Goal: Task Accomplishment & Management: Use online tool/utility

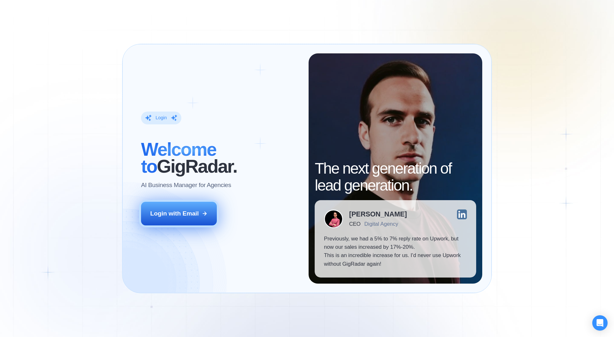
click at [185, 211] on div "Login with Email" at bounding box center [174, 213] width 49 height 8
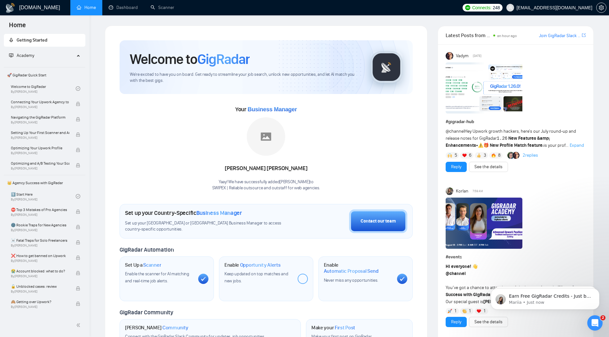
click at [267, 169] on div "Rahmawati Anindia Putri" at bounding box center [266, 168] width 108 height 11
click at [282, 170] on div "Rahmawati Anindia Putri" at bounding box center [266, 168] width 108 height 11
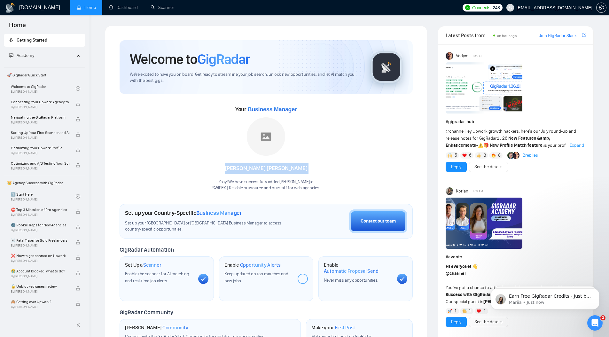
click at [282, 170] on div "Rahmawati Anindia Putri" at bounding box center [266, 168] width 108 height 11
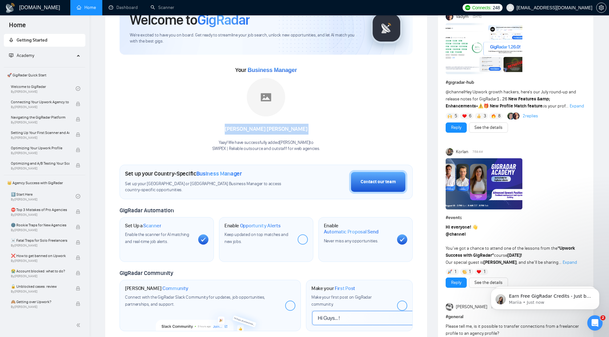
scroll to position [43, 0]
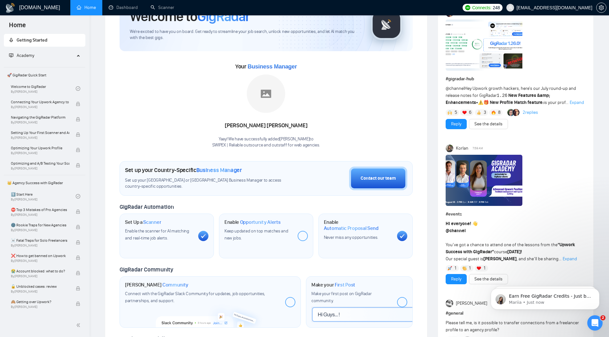
click at [262, 153] on div "Welcome to GigRadar We're excited to have you on board. Get ready to streamline…" at bounding box center [266, 195] width 293 height 396
click at [161, 170] on h1 "Set up your Country-Specific Business Manager" at bounding box center [183, 170] width 117 height 7
click at [150, 208] on span "GigRadar Automation" at bounding box center [147, 206] width 54 height 7
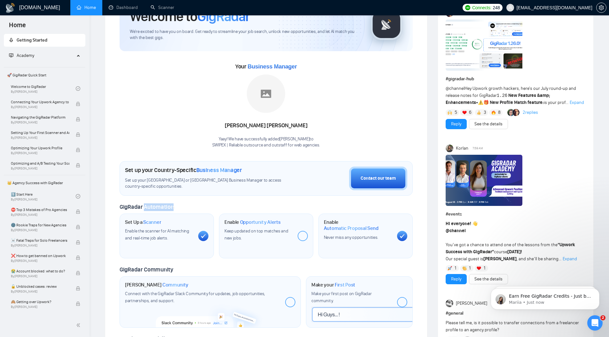
click at [150, 208] on span "GigRadar Automation" at bounding box center [147, 206] width 54 height 7
click at [271, 223] on span "Opportunity Alerts" at bounding box center [260, 222] width 41 height 6
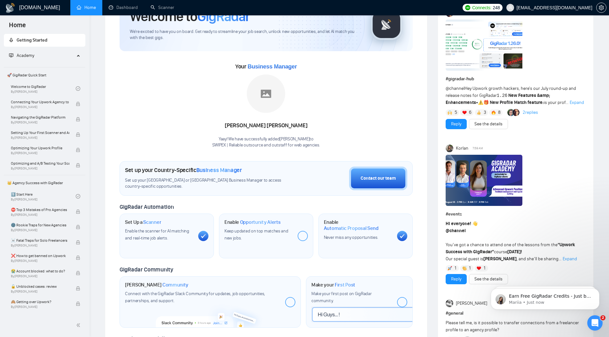
click at [330, 222] on h1 "Enable Automatic Proposal Send" at bounding box center [358, 225] width 68 height 12
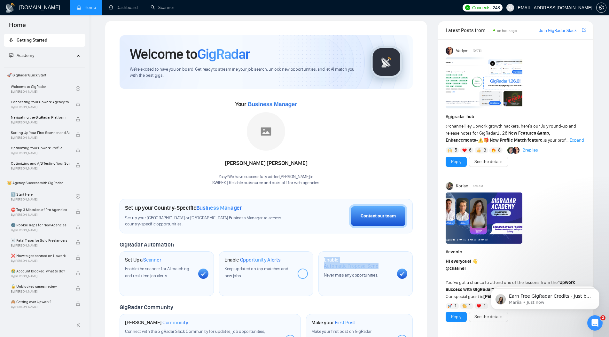
scroll to position [0, 0]
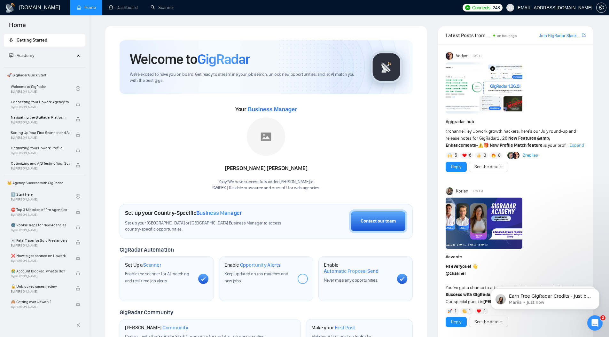
click at [76, 54] on div "Academy" at bounding box center [45, 55] width 82 height 13
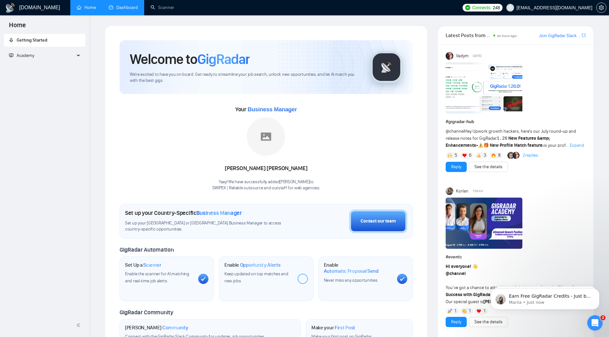
click at [126, 8] on link "Dashboard" at bounding box center [123, 7] width 29 height 5
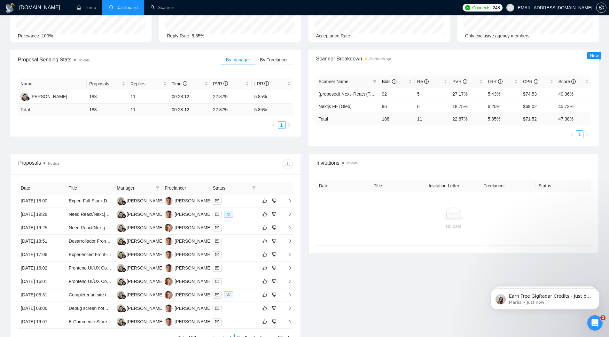
scroll to position [85, 0]
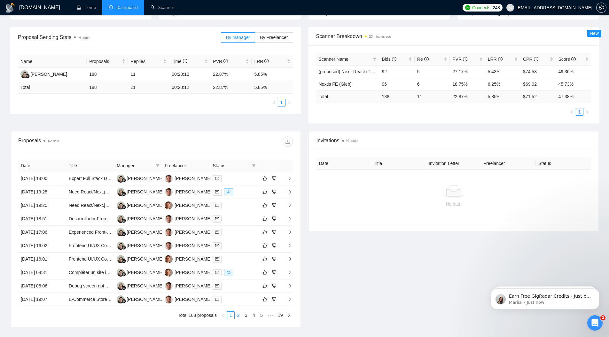
click at [236, 315] on link "2" at bounding box center [238, 315] width 7 height 7
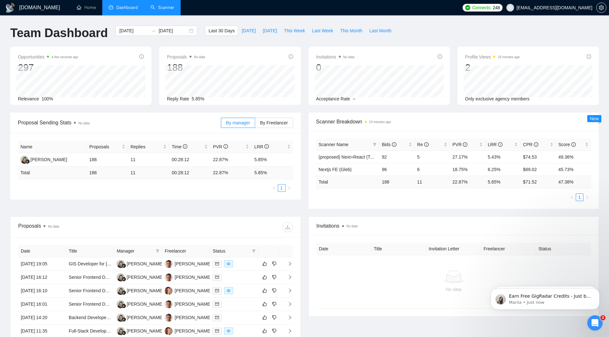
click at [166, 10] on link "Scanner" at bounding box center [163, 7] width 24 height 5
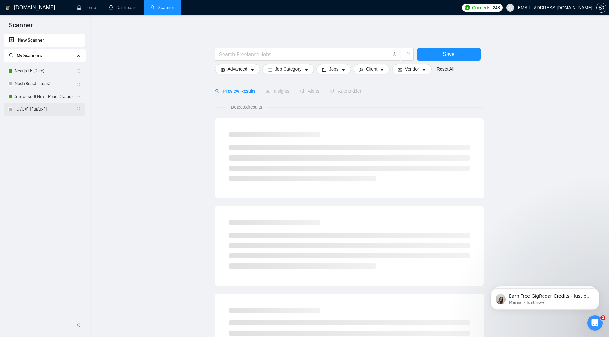
click at [43, 111] on body "Scanner New Scanner My Scanners Nextjs FE (Gleb) Next+React (Taras) (proposed) …" at bounding box center [304, 168] width 609 height 337
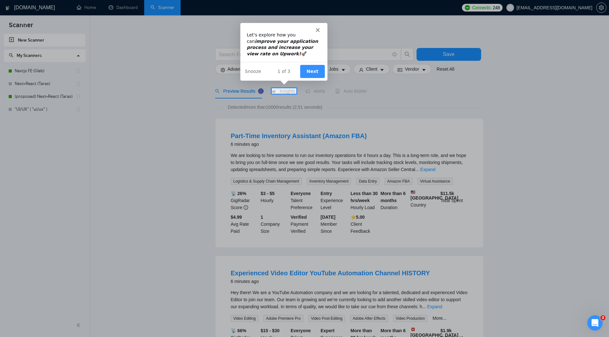
click at [310, 71] on button "Next" at bounding box center [312, 70] width 25 height 13
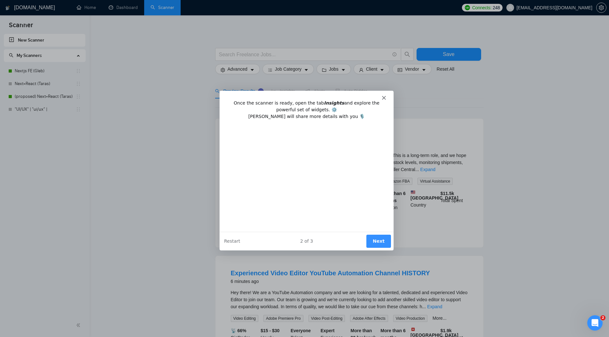
click at [380, 242] on button "Next" at bounding box center [378, 240] width 25 height 13
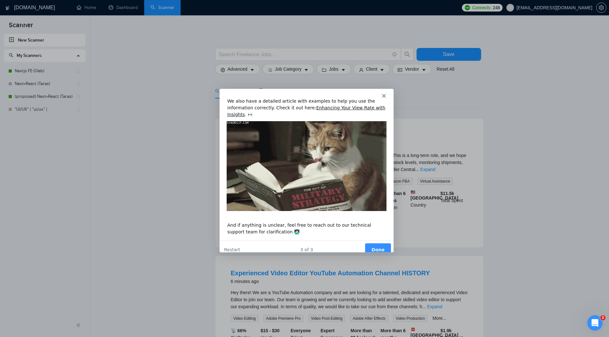
click at [384, 245] on button "Done" at bounding box center [377, 249] width 26 height 13
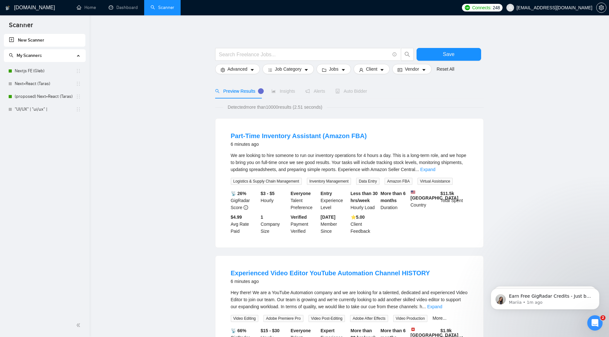
click at [40, 117] on div "New Scanner My Scanners Nextjs FE (Gleb) Next+React (Taras) (proposed) Next+Rea…" at bounding box center [45, 174] width 90 height 280
click at [43, 113] on link ""UI/UX" | "ui/ux" |" at bounding box center [45, 109] width 61 height 13
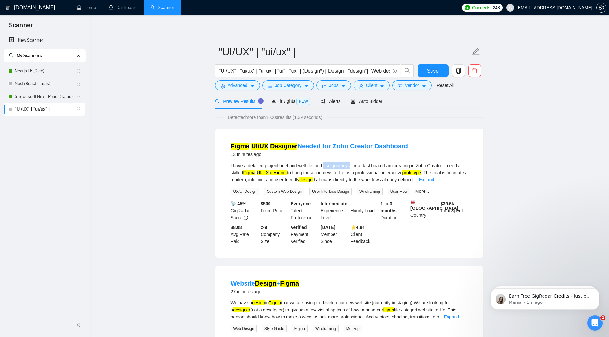
drag, startPoint x: 328, startPoint y: 166, endPoint x: 355, endPoint y: 168, distance: 27.0
click at [355, 168] on div "I have a detailed project brief and well-defined user journeys for a dashboard …" at bounding box center [349, 172] width 237 height 21
copy div "user journeys"
click at [434, 179] on link "Expand" at bounding box center [426, 179] width 15 height 5
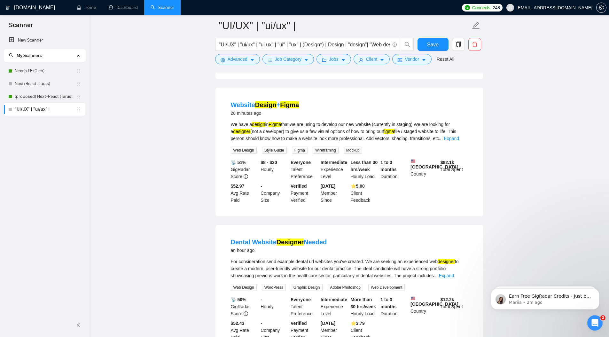
scroll to position [231, 0]
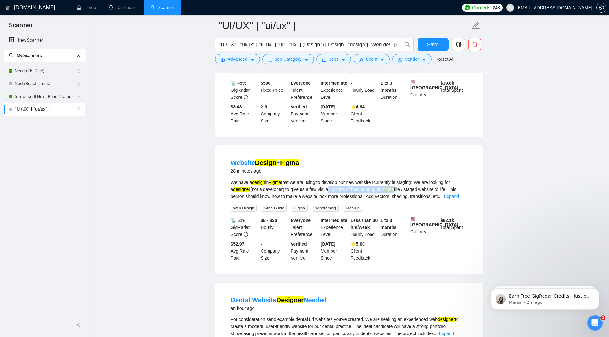
drag, startPoint x: 400, startPoint y: 201, endPoint x: 328, endPoint y: 203, distance: 71.6
click at [328, 200] on div "We have a design in Figma that we are using to develop our new website (current…" at bounding box center [349, 189] width 237 height 21
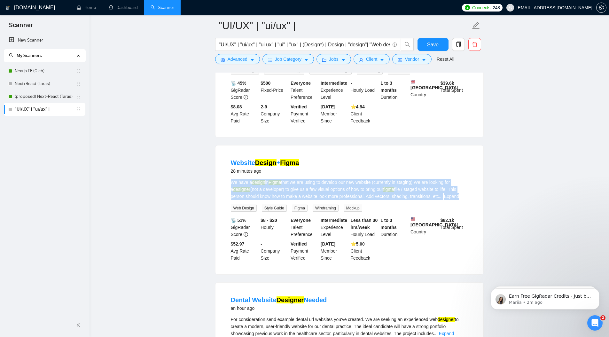
click at [328, 200] on div "We have a design in Figma that we are using to develop our new website (current…" at bounding box center [349, 189] width 237 height 21
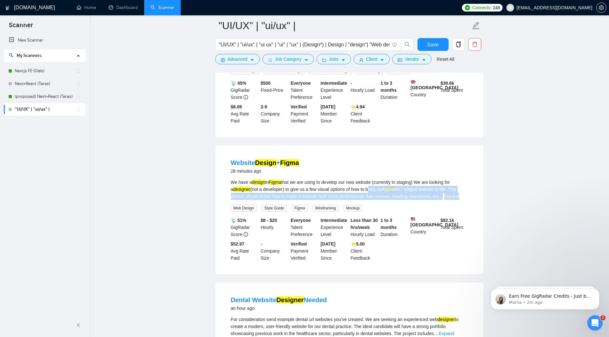
click at [371, 199] on div "We have a design in Figma that we are using to develop our new website (current…" at bounding box center [349, 189] width 237 height 21
click at [372, 198] on div "We have a design in Figma that we are using to develop our new website (current…" at bounding box center [349, 189] width 237 height 21
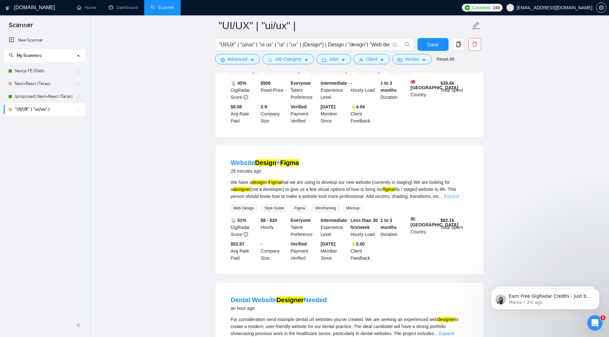
click at [459, 199] on link "Expand" at bounding box center [451, 196] width 15 height 5
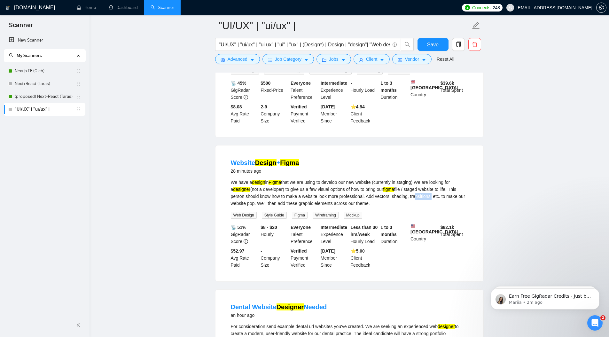
drag, startPoint x: 436, startPoint y: 207, endPoint x: 421, endPoint y: 208, distance: 15.4
click at [421, 207] on div "We have a design in Figma that we are using to develop our new website (current…" at bounding box center [349, 193] width 237 height 28
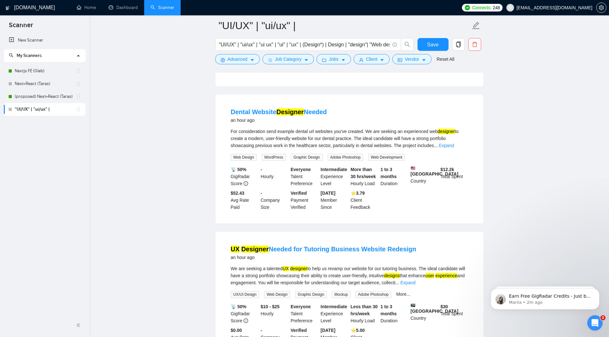
scroll to position [425, 0]
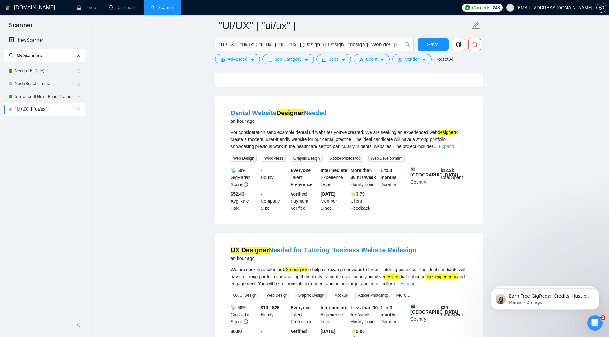
click at [454, 149] on link "Expand" at bounding box center [446, 146] width 15 height 5
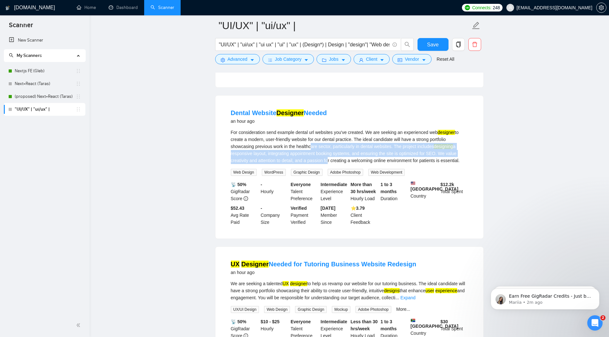
drag, startPoint x: 311, startPoint y: 162, endPoint x: 341, endPoint y: 176, distance: 33.7
click at [341, 164] on div "For consideration send example dental url websites you've created. We are seeki…" at bounding box center [349, 146] width 237 height 35
click at [325, 164] on div "For consideration send example dental url websites you've created. We are seeki…" at bounding box center [349, 146] width 237 height 35
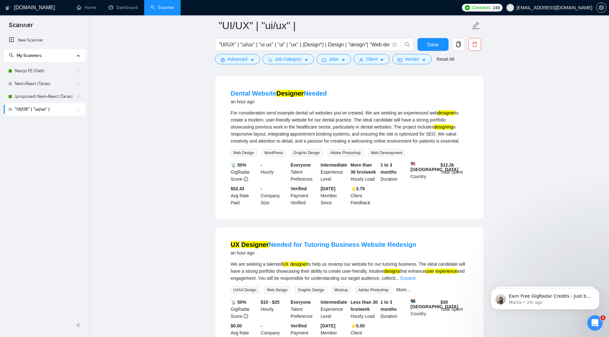
scroll to position [551, 0]
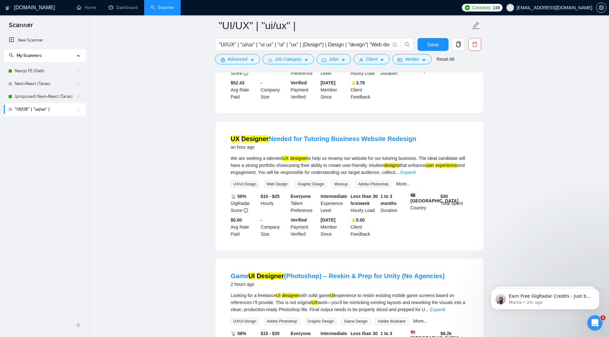
click at [270, 176] on div "We are seeking a talented UX designer to help us revamp our website for our tut…" at bounding box center [349, 165] width 237 height 21
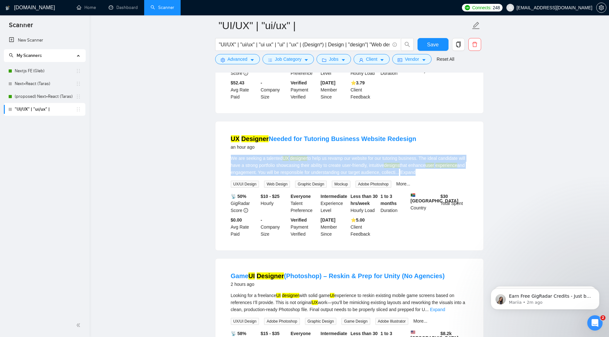
click at [270, 176] on div "We are seeking a talented UX designer to help us revamp our website for our tut…" at bounding box center [349, 165] width 237 height 21
click at [314, 176] on div "We are seeking a talented UX designer to help us revamp our website for our tut…" at bounding box center [349, 165] width 237 height 21
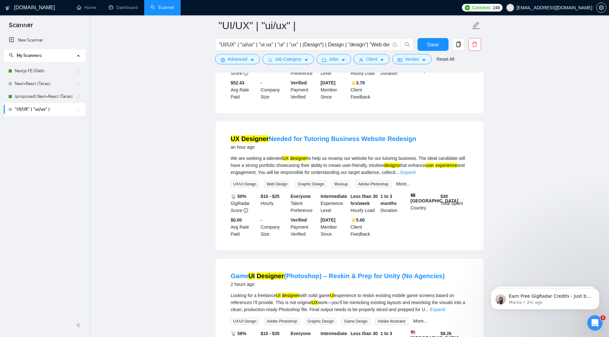
click at [467, 176] on div "We are seeking a talented UX designer to help us revamp our website for our tut…" at bounding box center [349, 165] width 237 height 21
click at [415, 175] on link "Expand" at bounding box center [407, 172] width 15 height 5
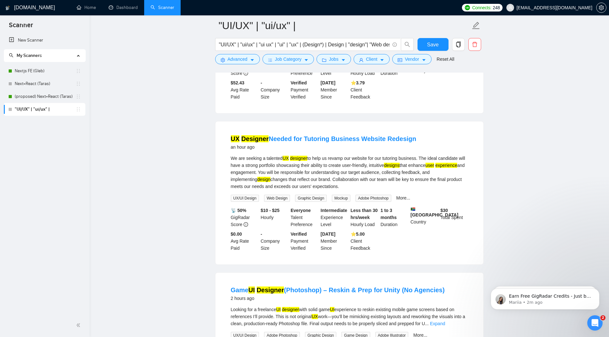
drag, startPoint x: 325, startPoint y: 198, endPoint x: 395, endPoint y: 210, distance: 71.4
click at [395, 190] on div "We are seeking a talented UX designer to help us revamp our website for our tut…" at bounding box center [349, 172] width 237 height 35
drag, startPoint x: 395, startPoint y: 211, endPoint x: 314, endPoint y: 195, distance: 83.0
click at [314, 190] on div "We are seeking a talented UX designer to help us revamp our website for our tut…" at bounding box center [349, 172] width 237 height 35
click at [344, 190] on div "We are seeking a talented UX designer to help us revamp our website for our tut…" at bounding box center [349, 172] width 237 height 35
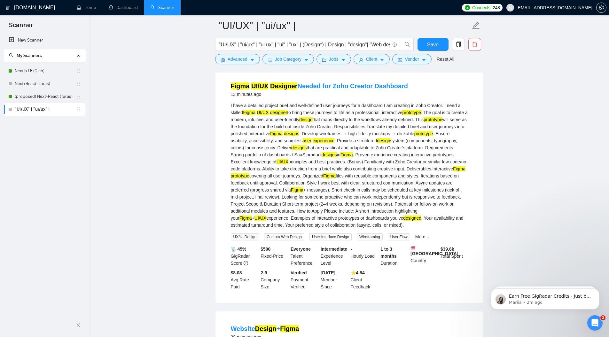
scroll to position [0, 0]
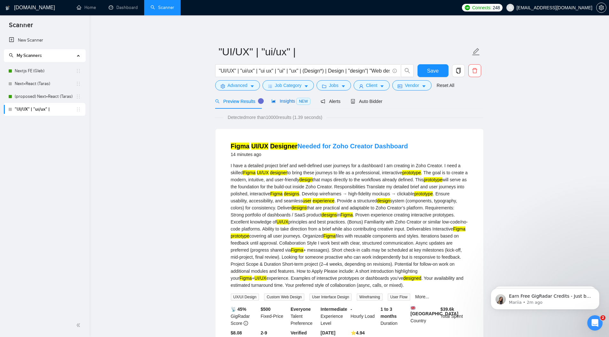
click at [297, 102] on span "NEW" at bounding box center [303, 101] width 14 height 7
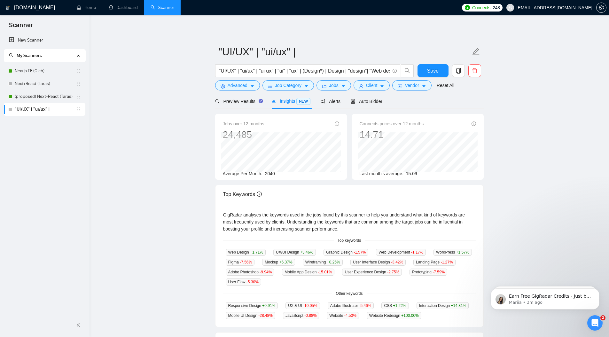
click at [348, 136] on div "Jobs over 12 months 24,485 Average Per Month: 2040 Connects prices over 12 mont…" at bounding box center [350, 149] width 274 height 71
click at [339, 100] on span "Alerts" at bounding box center [331, 101] width 20 height 5
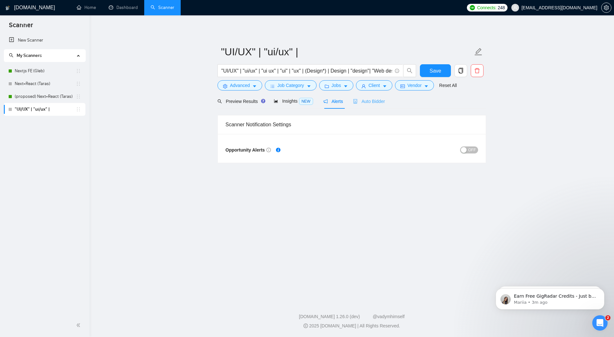
click at [376, 105] on div "Auto Bidder" at bounding box center [369, 101] width 32 height 15
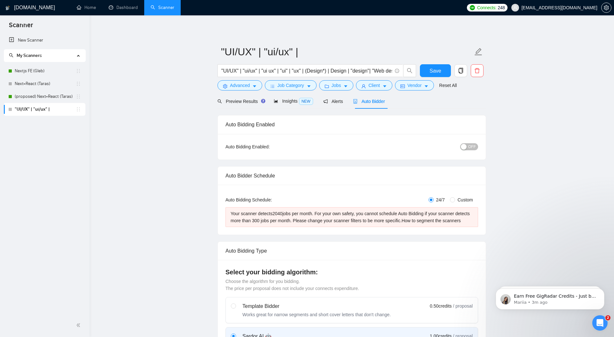
radio input "false"
radio input "true"
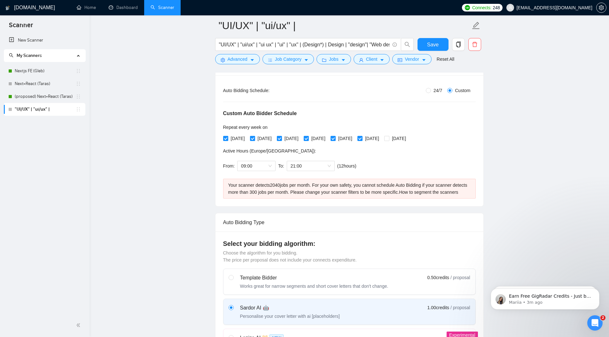
scroll to position [121, 0]
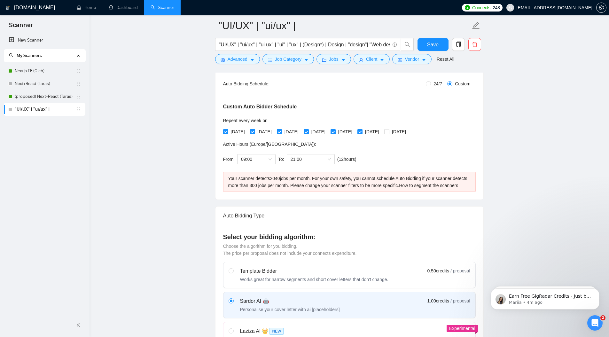
click at [242, 179] on div "Your scanner detects 2040 jobs per month. For your own safety, you cannot sched…" at bounding box center [349, 182] width 242 height 14
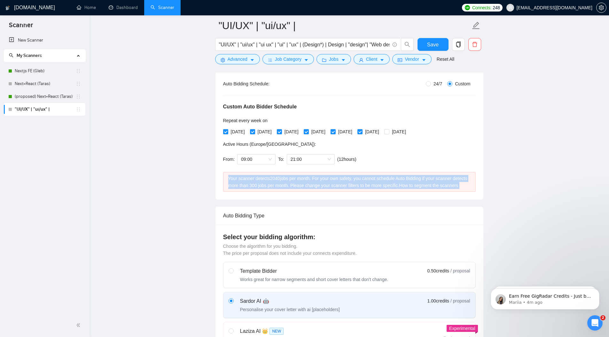
click at [242, 179] on div "Your scanner detects 2040 jobs per month. For your own safety, you cannot sched…" at bounding box center [349, 182] width 242 height 14
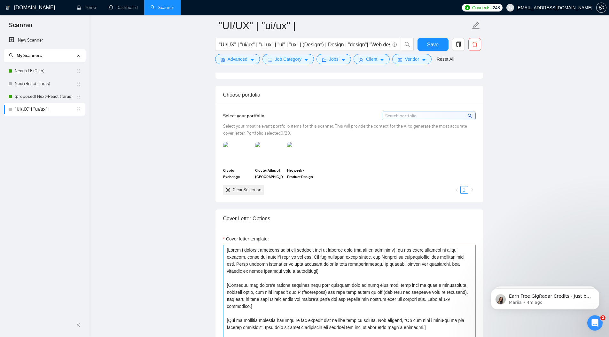
scroll to position [638, 0]
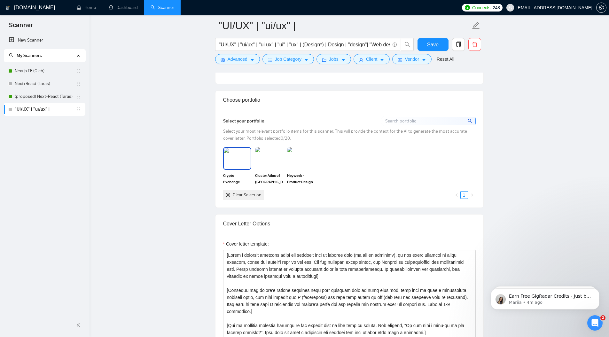
click at [240, 163] on img at bounding box center [237, 158] width 27 height 21
click at [270, 168] on img at bounding box center [269, 158] width 27 height 21
click at [304, 168] on img at bounding box center [301, 158] width 27 height 21
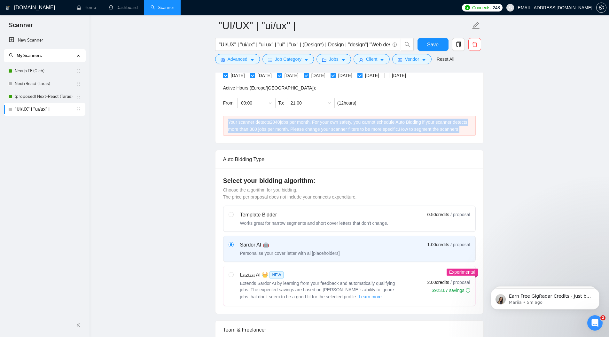
scroll to position [0, 0]
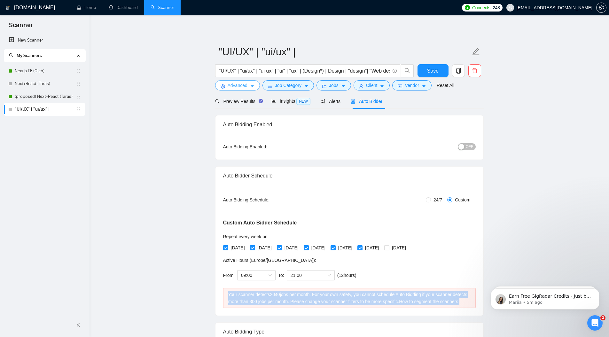
click at [255, 87] on button "Advanced" at bounding box center [237, 85] width 45 height 10
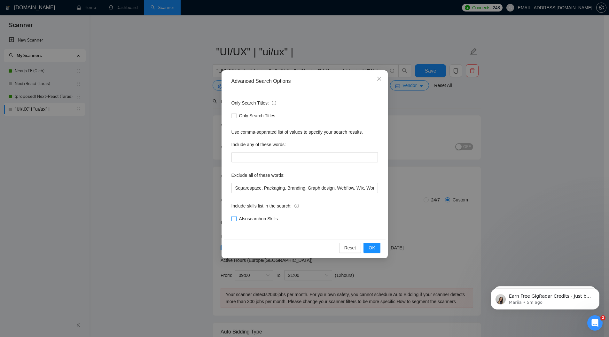
click at [270, 221] on span "Also search on Skills" at bounding box center [259, 218] width 44 height 7
click at [236, 221] on input "Also search on Skills" at bounding box center [233, 218] width 4 height 4
click at [245, 218] on span "Also search on Skills" at bounding box center [259, 218] width 44 height 7
click at [236, 218] on input "Also search on Skills" at bounding box center [233, 218] width 4 height 4
checkbox input "false"
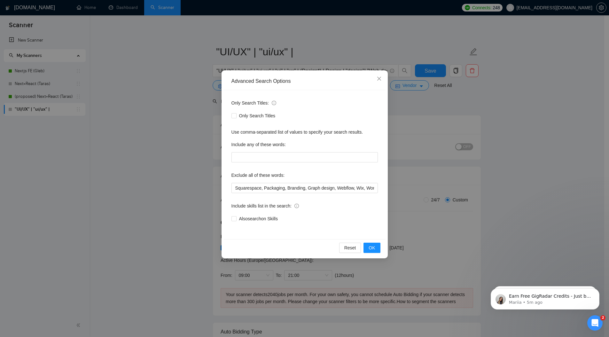
click at [149, 200] on div "Advanced Search Options Only Search Titles: Only Search Titles Use comma-separa…" at bounding box center [304, 168] width 609 height 337
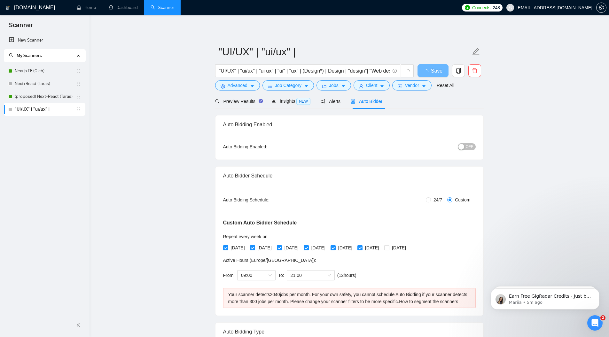
click at [333, 295] on div "Your scanner detects 2040 jobs per month. For your own safety, you cannot sched…" at bounding box center [349, 298] width 242 height 14
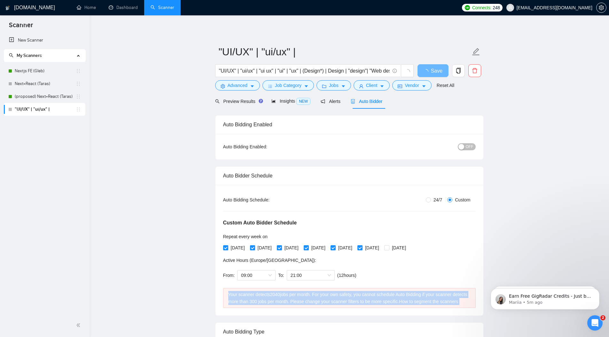
click at [333, 295] on div "Your scanner detects 2040 jobs per month. For your own safety, you cannot sched…" at bounding box center [349, 298] width 242 height 14
drag, startPoint x: 281, startPoint y: 295, endPoint x: 319, endPoint y: 308, distance: 39.6
click at [318, 305] on div "Your scanner detects 2040 jobs per month. For your own safety, you cannot sched…" at bounding box center [349, 298] width 242 height 14
click at [326, 301] on div "Your scanner detects 2040 jobs per month. For your own safety, you cannot sched…" at bounding box center [349, 298] width 242 height 14
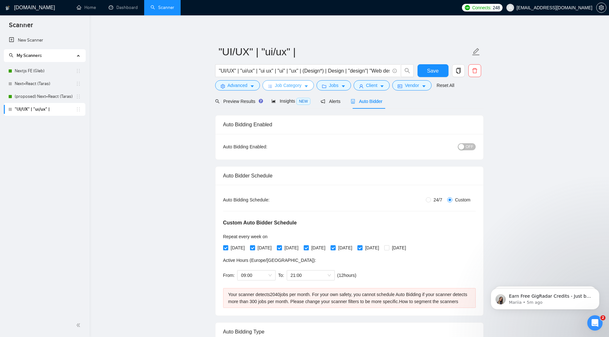
click at [302, 83] on span "Job Category" at bounding box center [288, 85] width 27 height 7
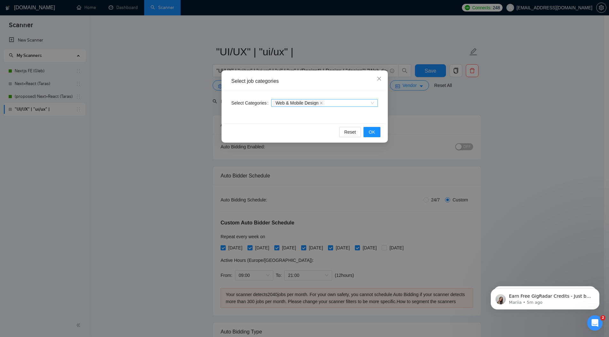
click at [347, 103] on div "Web & Mobile Design" at bounding box center [321, 103] width 97 height 6
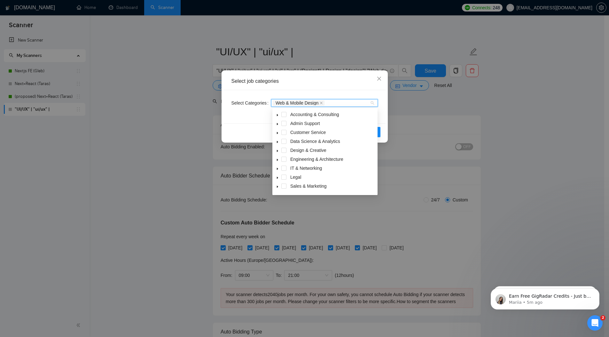
click at [347, 103] on div "Web & Mobile Design" at bounding box center [321, 103] width 97 height 6
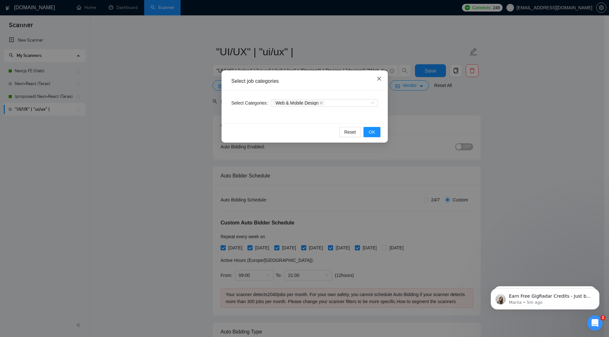
click at [378, 74] on span "Close" at bounding box center [379, 78] width 17 height 17
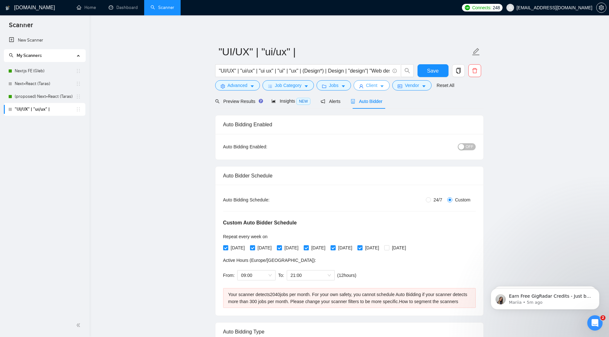
click at [374, 86] on span "Client" at bounding box center [372, 85] width 12 height 7
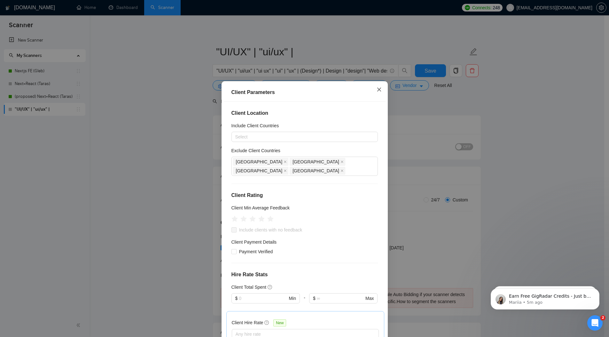
click at [374, 84] on span "Close" at bounding box center [379, 89] width 17 height 17
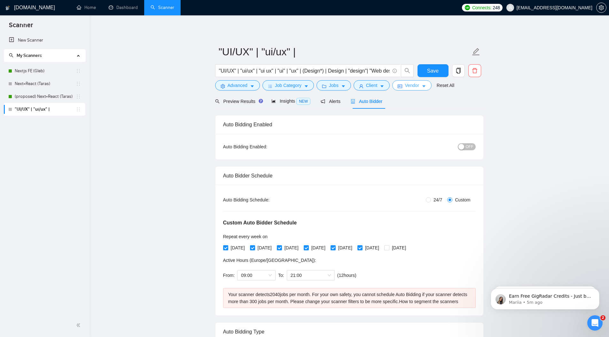
click at [405, 80] on button "Vendor" at bounding box center [411, 85] width 39 height 10
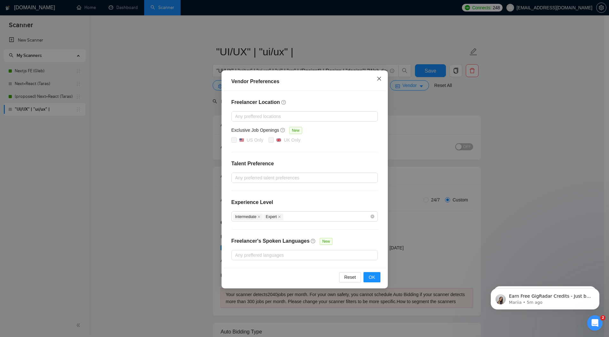
click at [377, 78] on icon "close" at bounding box center [379, 78] width 5 height 5
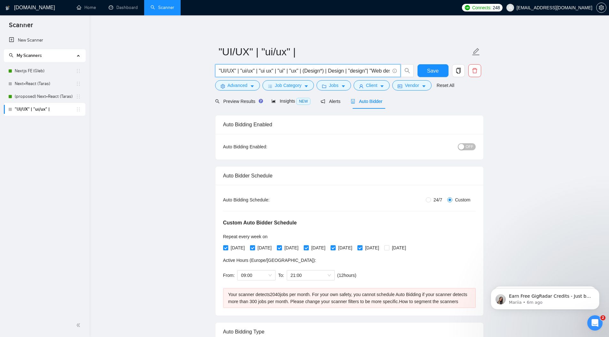
click at [369, 71] on input ""UI/UX" | "ui/ux" | "ui ux" | "ui" | "ux" | (Design*) | Design | "design"| "Web…" at bounding box center [304, 71] width 171 height 8
click at [230, 72] on input ""UI/UX" | "ui/ux" | "ui ux" | "ui" | "ux" | (Design*) | Design | "design"| "Web…" at bounding box center [304, 71] width 171 height 8
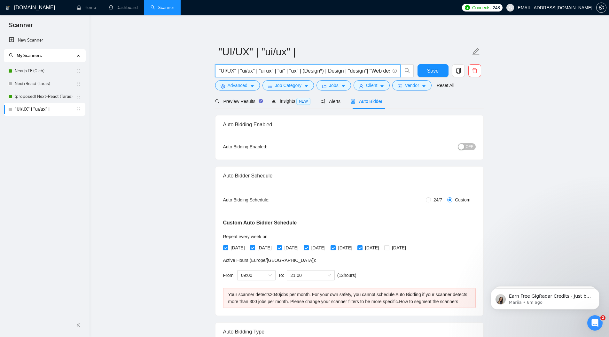
click at [322, 68] on input ""UI/UX" | "ui/ux" | "ui ux" | "ui" | "ux" | (Design*) | Design | "design"| "Web…" at bounding box center [304, 71] width 171 height 8
click at [39, 70] on link "Nextjs FE (Gleb)" at bounding box center [45, 71] width 61 height 13
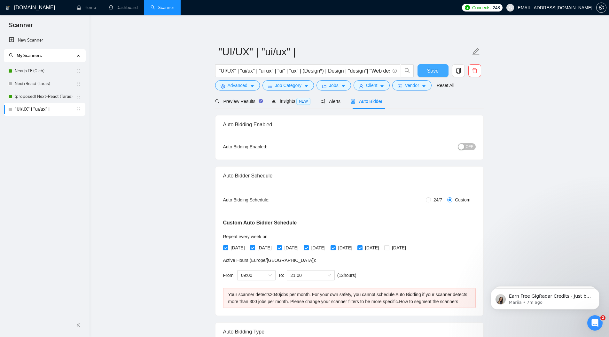
click at [429, 71] on span "Save" at bounding box center [433, 71] width 12 height 8
click at [44, 71] on link "Nextjs FE (Gleb)" at bounding box center [45, 71] width 61 height 13
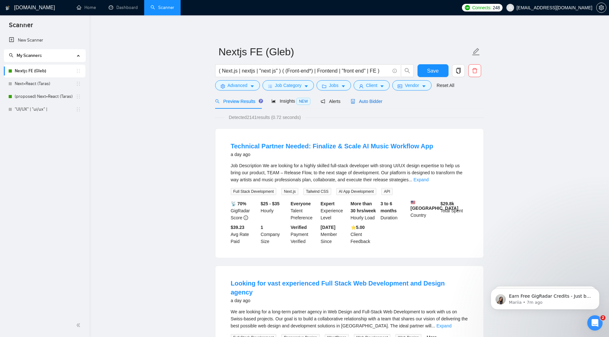
click at [380, 104] on span "Auto Bidder" at bounding box center [367, 101] width 32 height 5
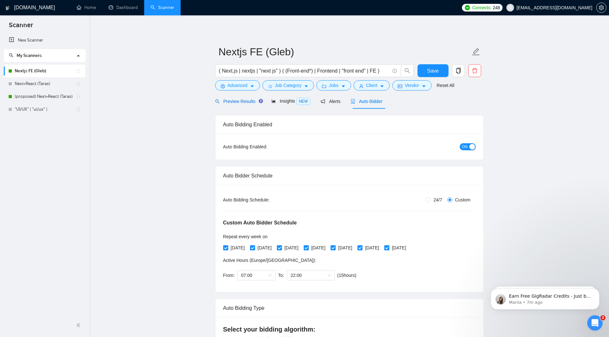
click at [241, 102] on span "Preview Results" at bounding box center [238, 101] width 46 height 5
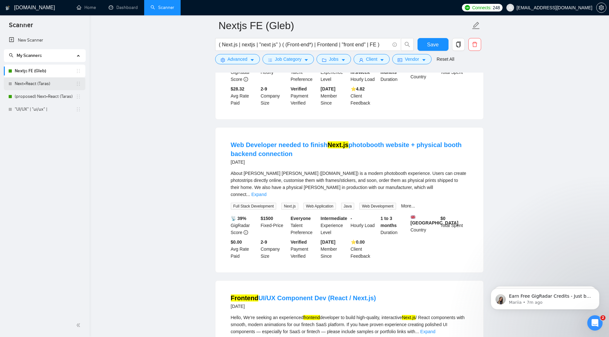
scroll to position [440, 0]
click at [32, 108] on link ""UI/UX" | "ui/ux" |" at bounding box center [45, 109] width 61 height 13
